Goal: Information Seeking & Learning: Learn about a topic

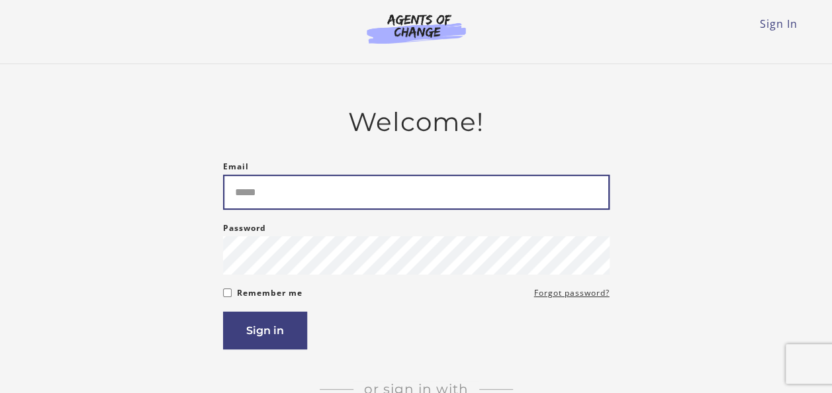
click at [377, 208] on input "Email" at bounding box center [416, 192] width 387 height 35
type input "**********"
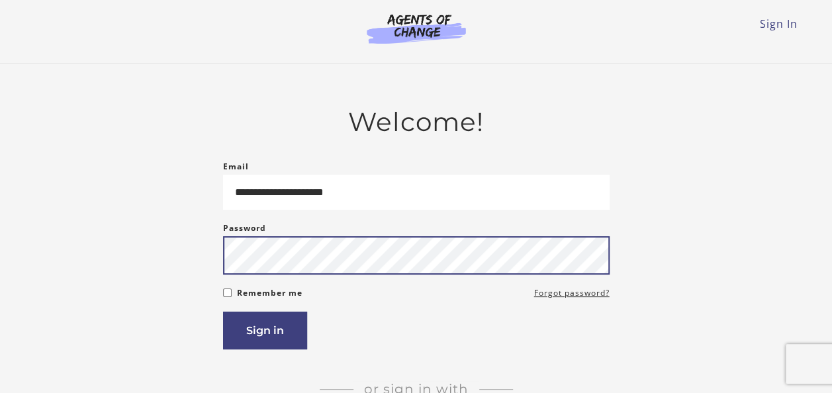
click at [223, 312] on button "Sign in" at bounding box center [265, 331] width 84 height 38
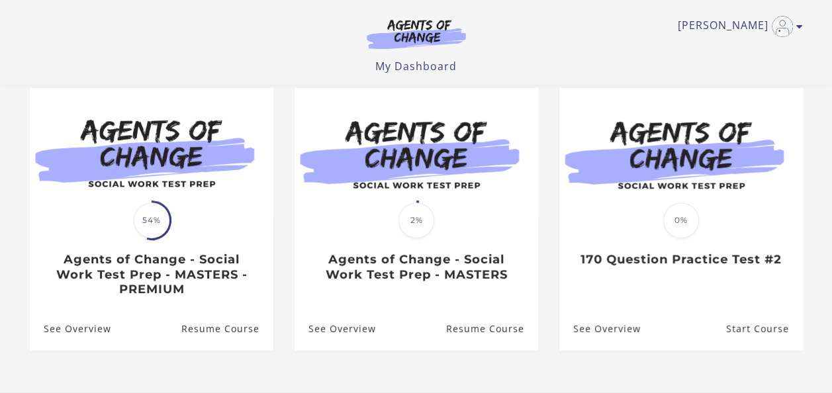
scroll to position [120, 0]
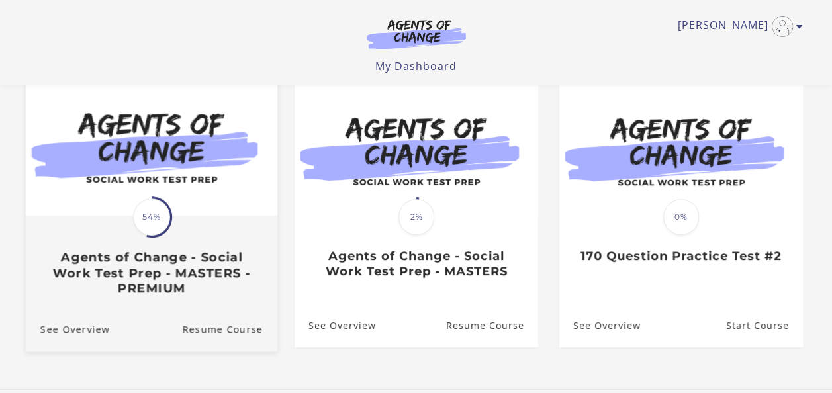
click at [197, 152] on img at bounding box center [151, 148] width 252 height 136
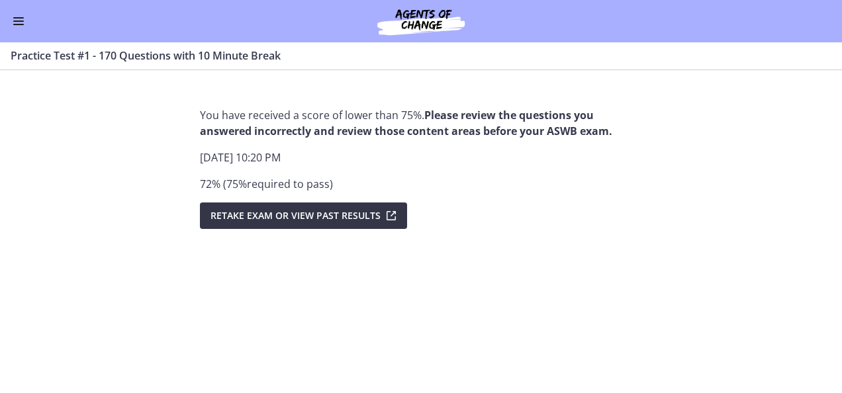
click at [389, 216] on icon "submit" at bounding box center [390, 216] width 19 height 16
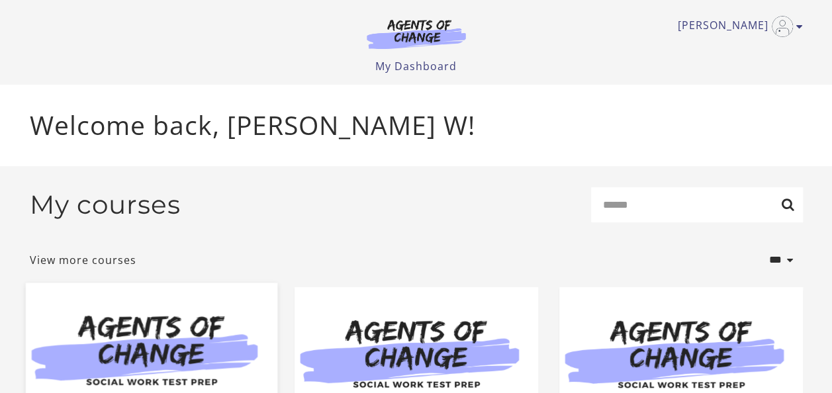
click at [202, 332] on img at bounding box center [151, 351] width 252 height 136
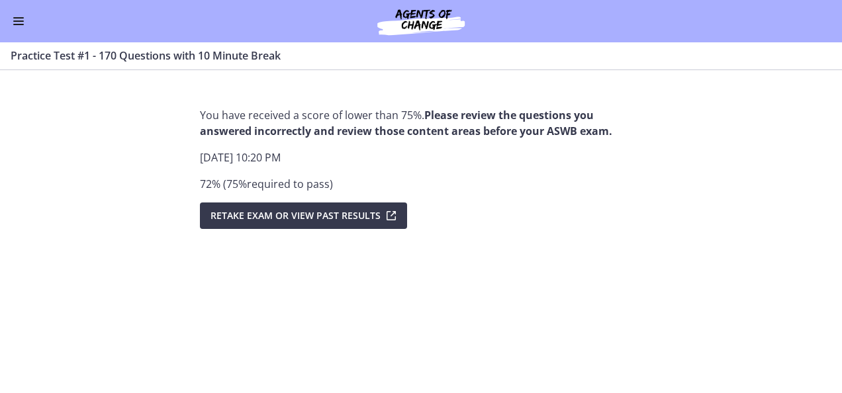
click at [23, 19] on button "Enable menu" at bounding box center [19, 21] width 16 height 16
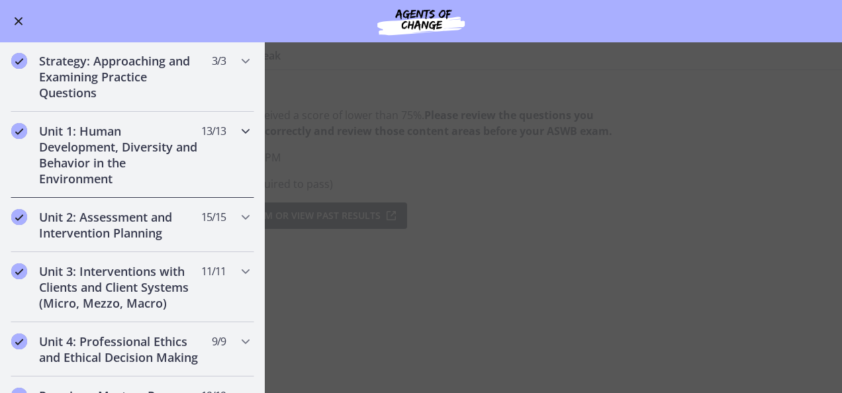
scroll to position [207, 0]
click at [118, 222] on h2 "Unit 2: Assessment and Intervention Planning" at bounding box center [120, 225] width 162 height 32
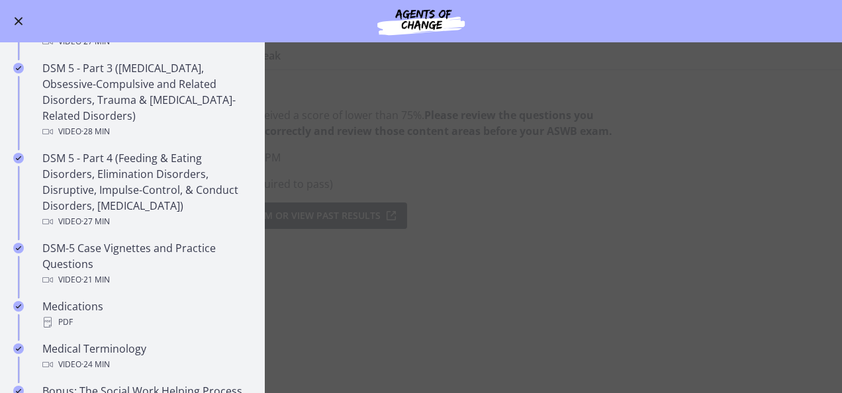
scroll to position [704, 0]
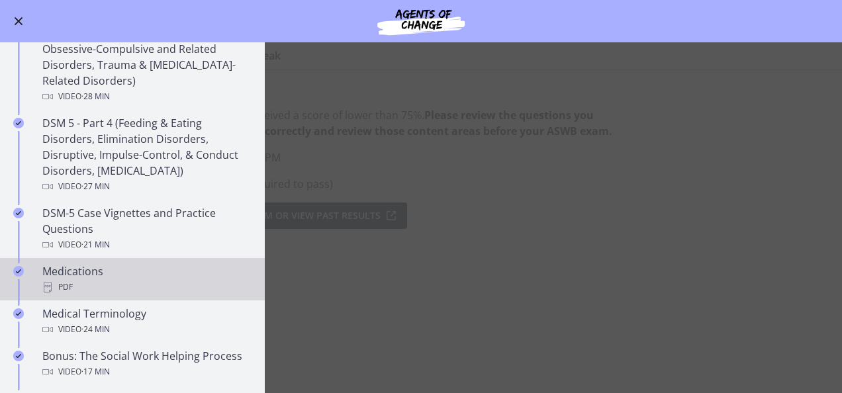
click at [60, 266] on div "Medications PDF" at bounding box center [145, 280] width 207 height 32
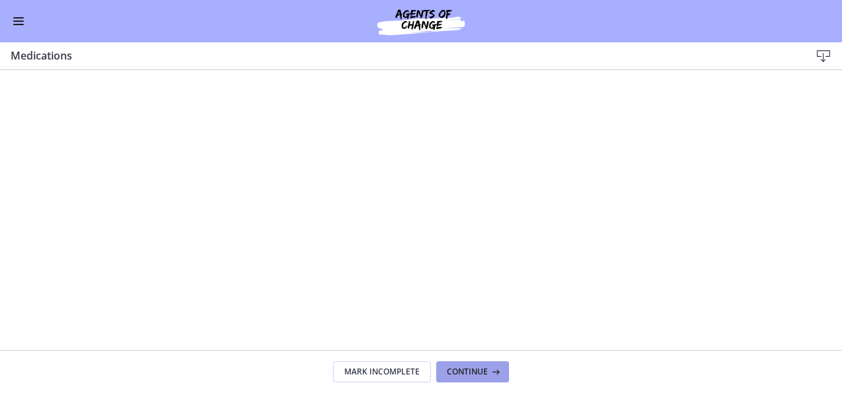
click at [494, 364] on button "Continue" at bounding box center [472, 371] width 73 height 21
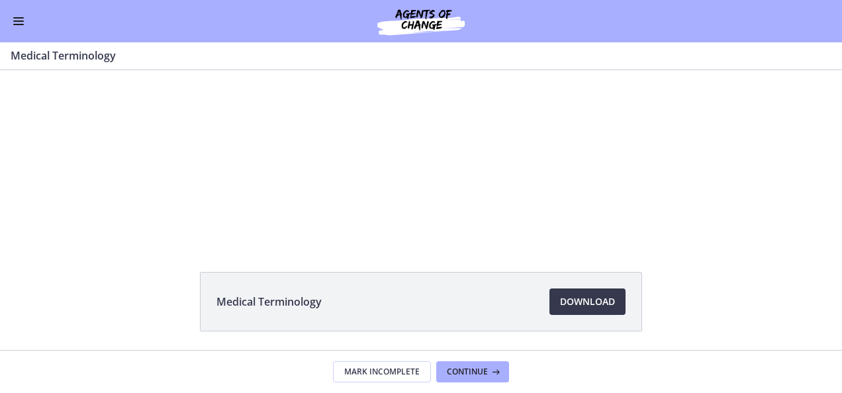
scroll to position [23, 0]
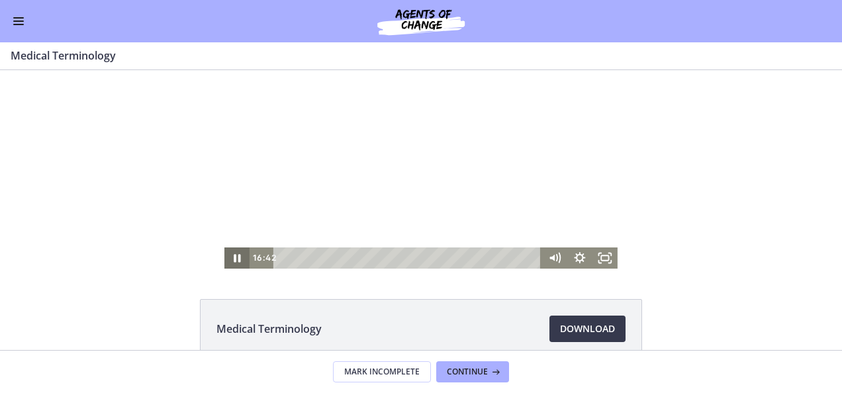
click at [62, 348] on div "Medical Terminology Download Opens in a new window" at bounding box center [421, 360] width 842 height 123
click at [228, 257] on icon "Pause" at bounding box center [237, 258] width 30 height 25
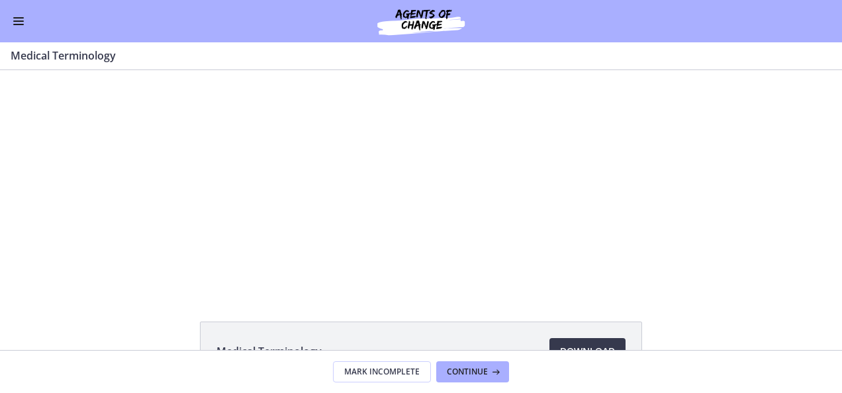
click at [185, 387] on footer "Mark Incomplete Continue" at bounding box center [421, 371] width 842 height 43
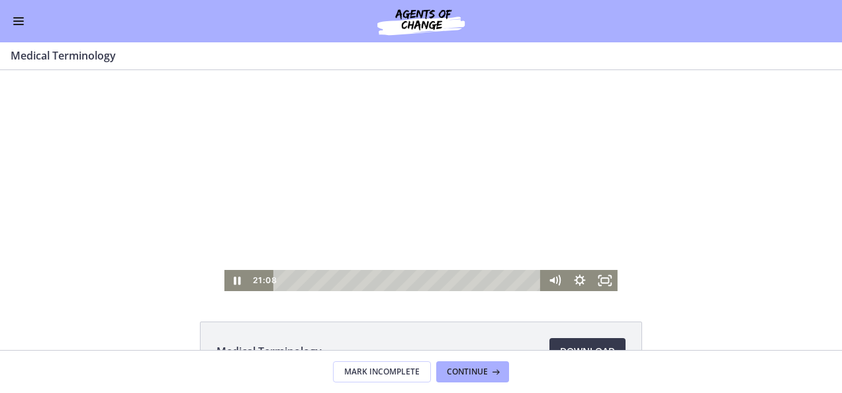
click at [228, 283] on icon "Pause" at bounding box center [236, 280] width 25 height 21
click at [4, 320] on div "Medical Terminology Download Opens in a new window" at bounding box center [421, 210] width 842 height 280
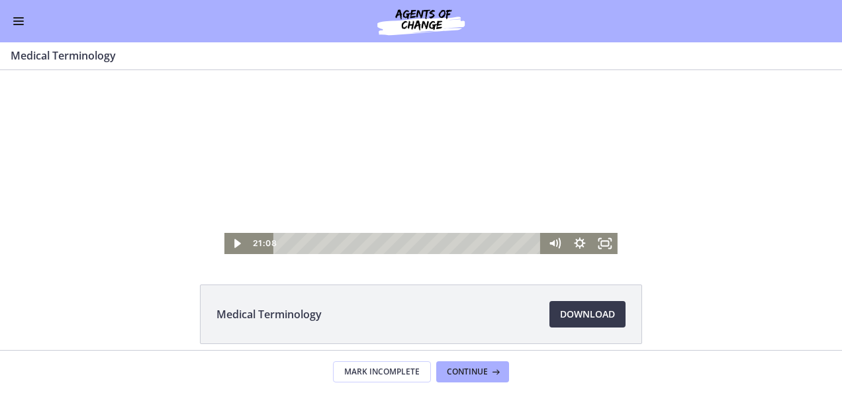
scroll to position [73, 0]
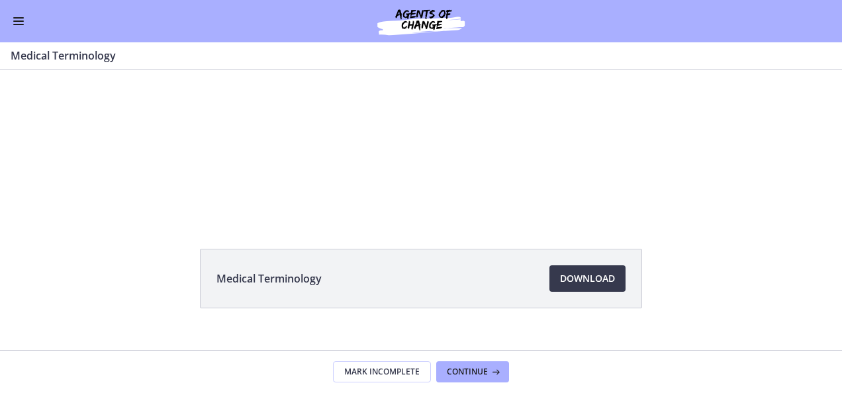
drag, startPoint x: 258, startPoint y: 220, endPoint x: 201, endPoint y: 295, distance: 93.6
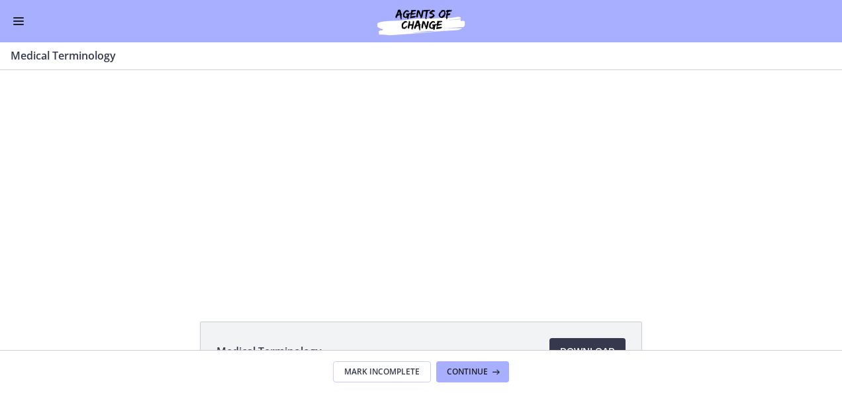
click at [417, 229] on div at bounding box center [420, 180] width 393 height 221
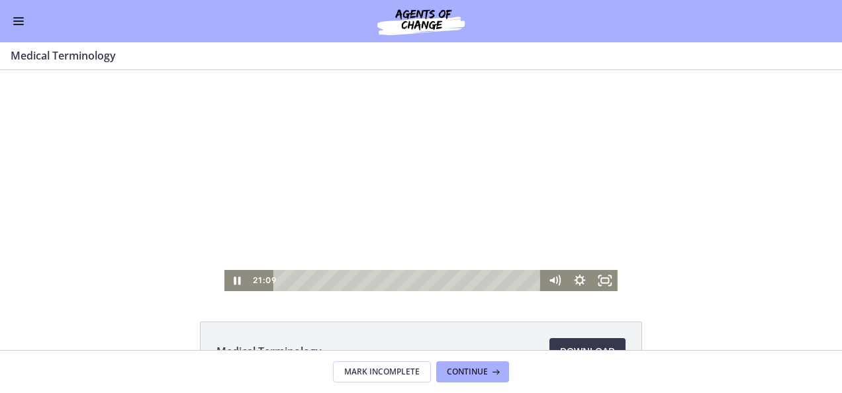
click at [225, 380] on footer "Mark Incomplete Continue" at bounding box center [421, 371] width 842 height 43
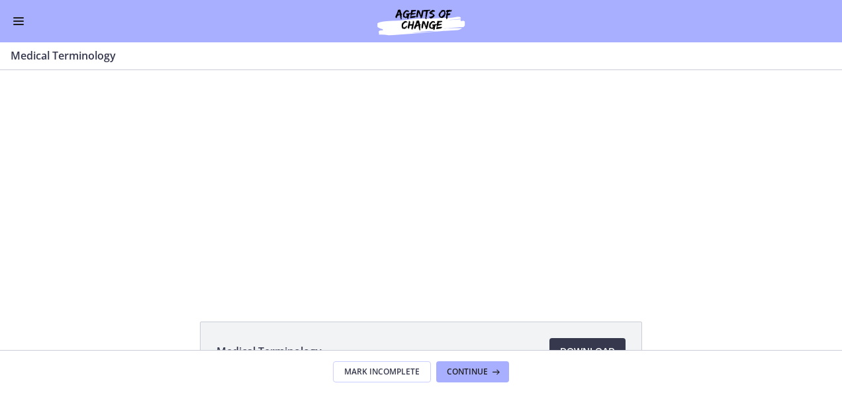
click at [215, 391] on footer "Mark Incomplete Continue" at bounding box center [421, 371] width 842 height 43
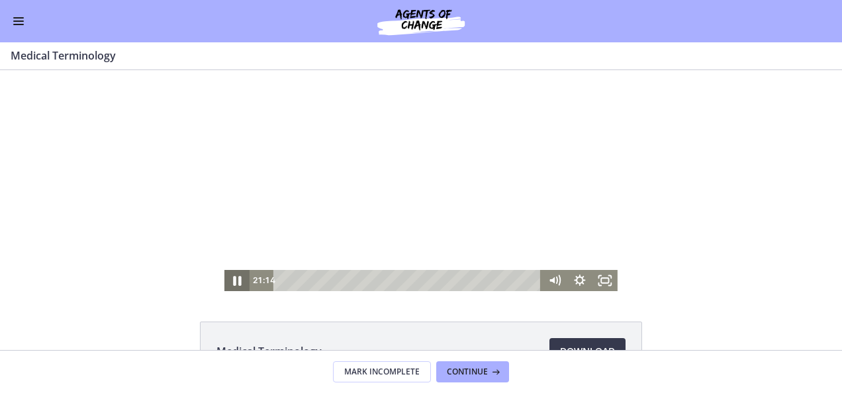
click at [234, 277] on icon "Pause" at bounding box center [237, 281] width 8 height 10
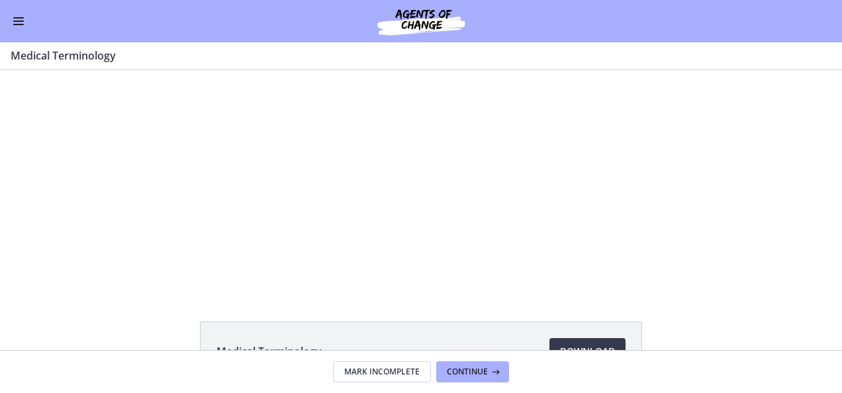
click at [389, 207] on div at bounding box center [420, 180] width 393 height 221
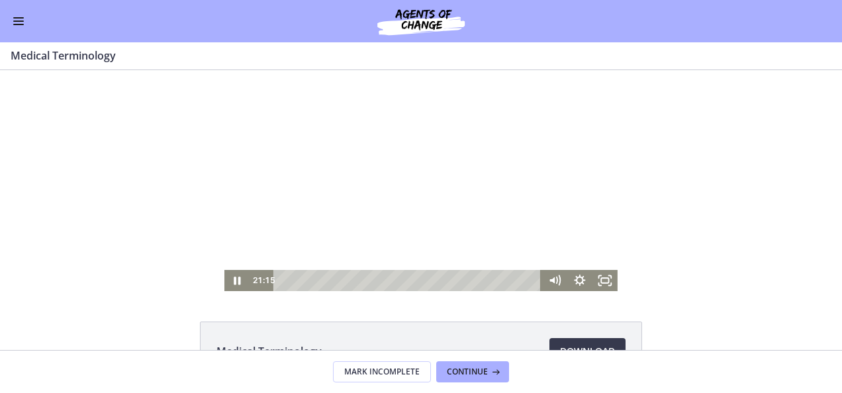
click at [426, 177] on div at bounding box center [420, 180] width 393 height 221
